Goal: Task Accomplishment & Management: Manage account settings

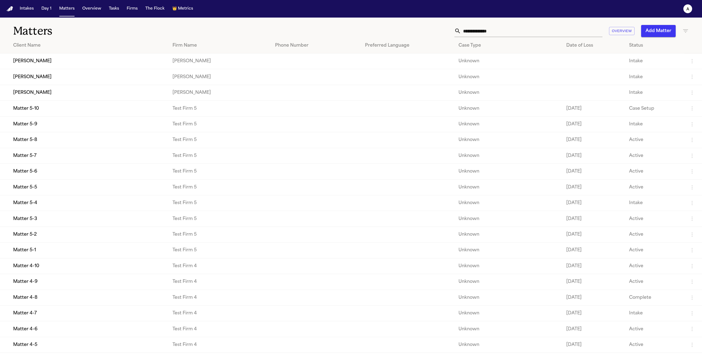
click at [90, 66] on td "[PERSON_NAME]" at bounding box center [84, 61] width 168 height 16
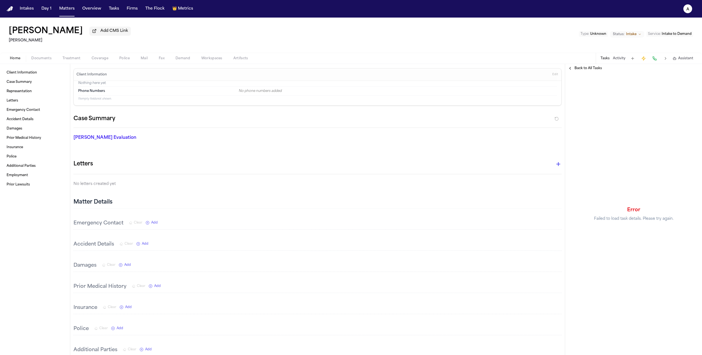
click at [588, 67] on span "Back to All Tasks" at bounding box center [587, 68] width 27 height 4
click at [640, 235] on button "Create First Task" at bounding box center [634, 234] width 42 height 9
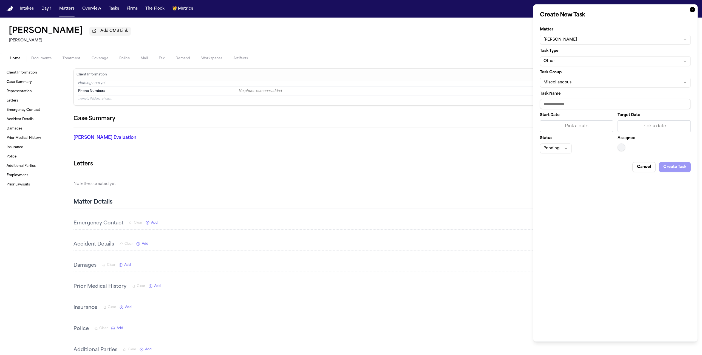
click at [581, 59] on button "Other" at bounding box center [615, 61] width 151 height 10
click at [621, 23] on body "Intakes Day 1 Matters Overview Tasks Firms The Flock 👑 Metrics a John Smith Add…" at bounding box center [351, 177] width 702 height 355
